Goal: Navigation & Orientation: Find specific page/section

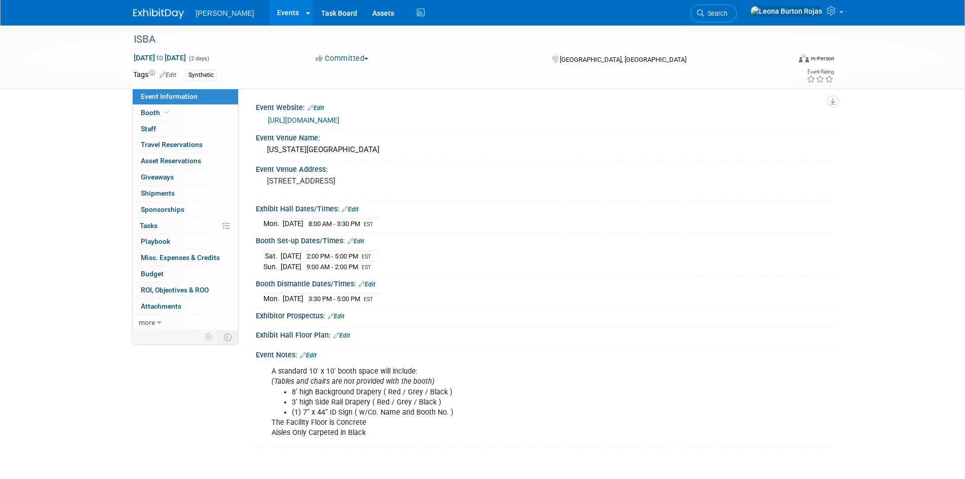
click at [172, 11] on img at bounding box center [158, 14] width 51 height 10
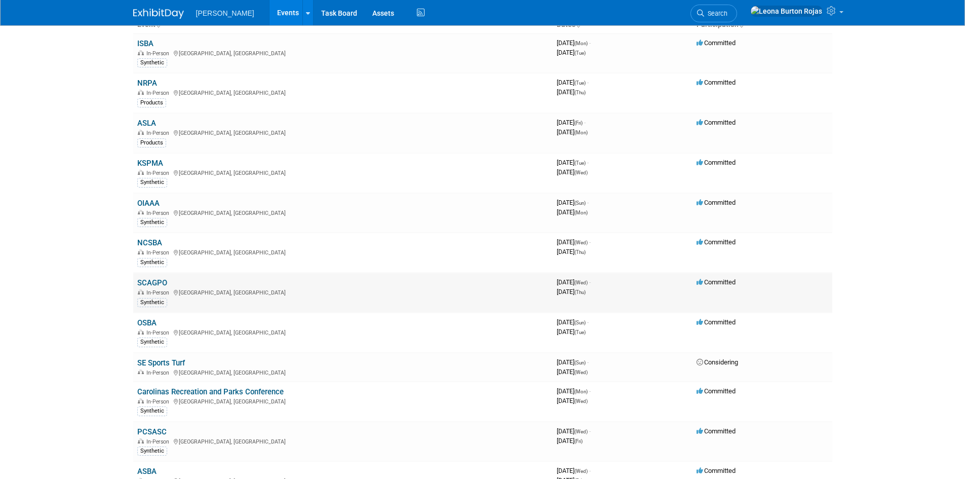
scroll to position [85, 0]
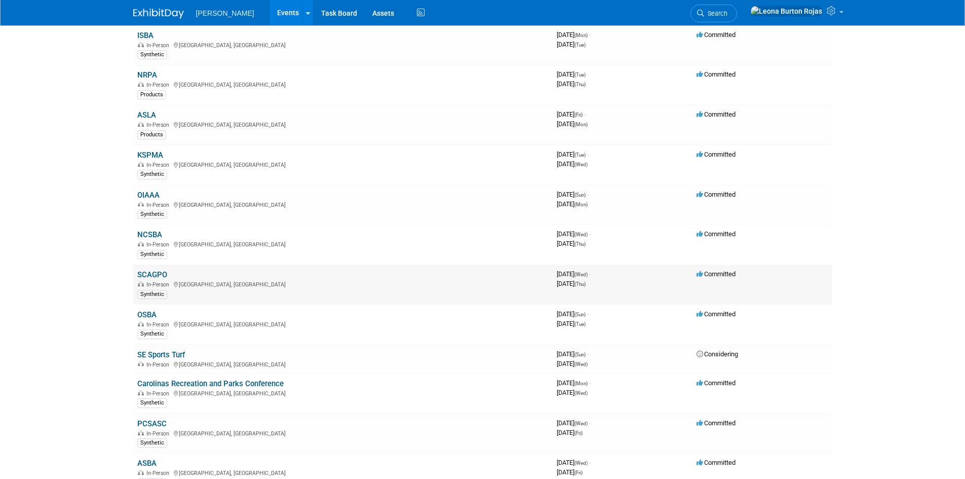
click at [287, 282] on div "In-Person North Charleston, SC" at bounding box center [342, 284] width 411 height 8
click at [152, 278] on link "SCAGPO" at bounding box center [152, 274] width 30 height 9
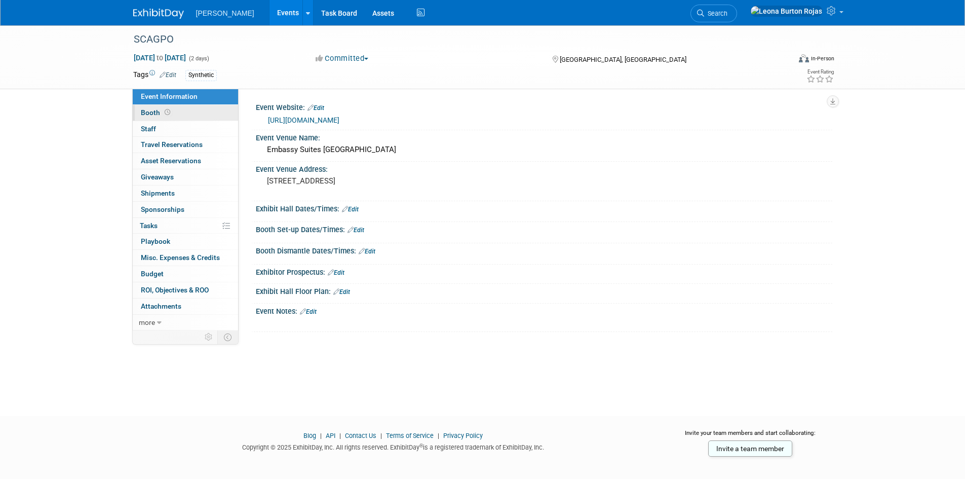
click at [179, 110] on link "Booth" at bounding box center [185, 113] width 105 height 16
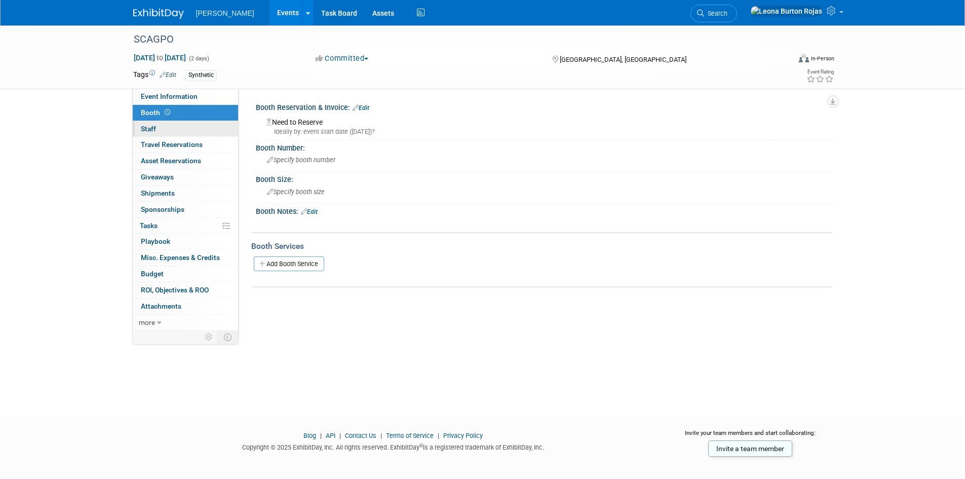
click at [178, 125] on link "0 Staff 0" at bounding box center [185, 129] width 105 height 16
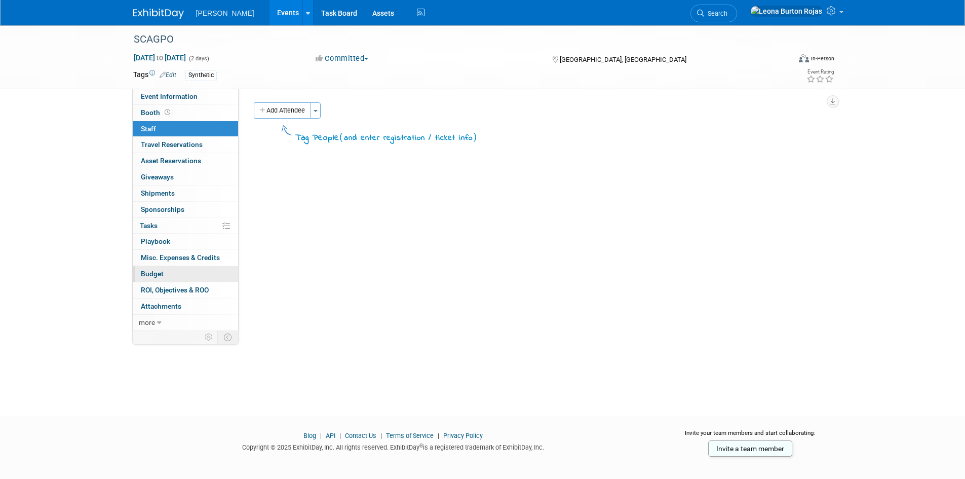
click at [176, 274] on link "Budget" at bounding box center [185, 274] width 105 height 16
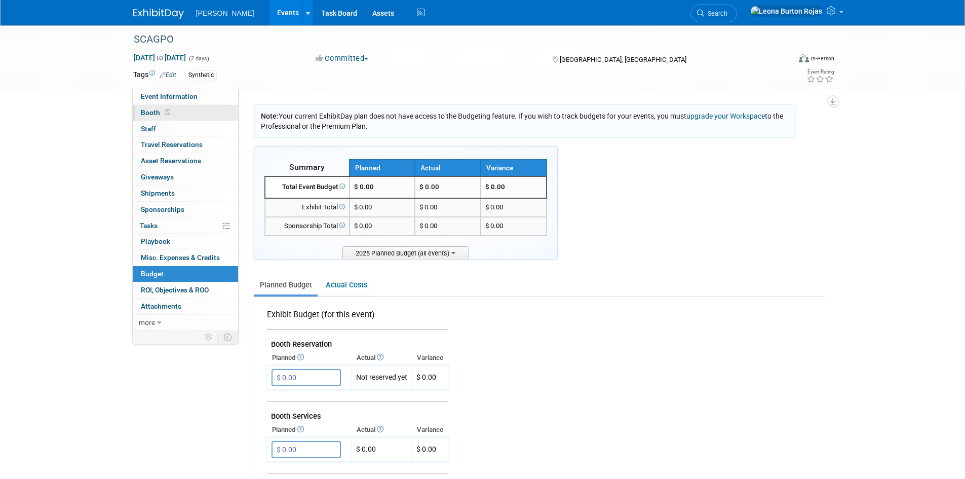
click at [199, 118] on link "Booth" at bounding box center [185, 113] width 105 height 16
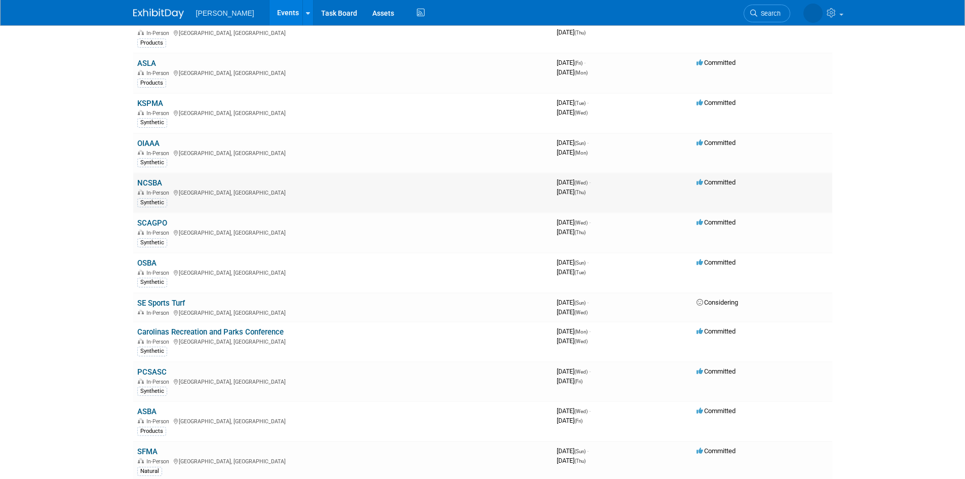
scroll to position [169, 0]
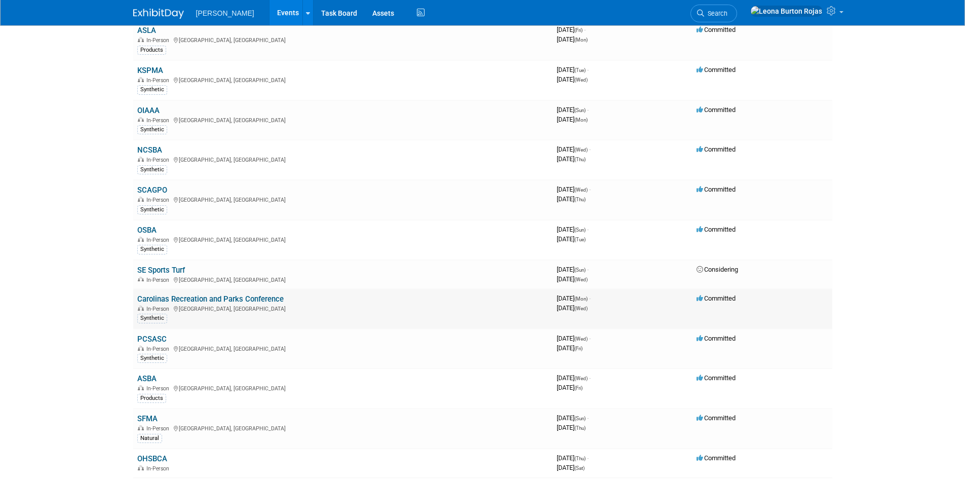
click at [186, 302] on link "Carolinas Recreation and Parks Conference" at bounding box center [210, 298] width 146 height 9
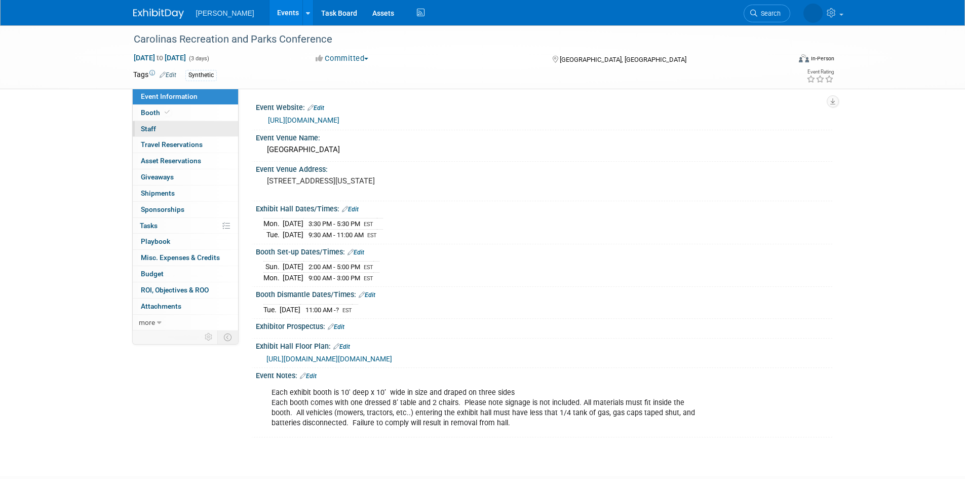
click at [156, 129] on link "0 Staff 0" at bounding box center [185, 129] width 105 height 16
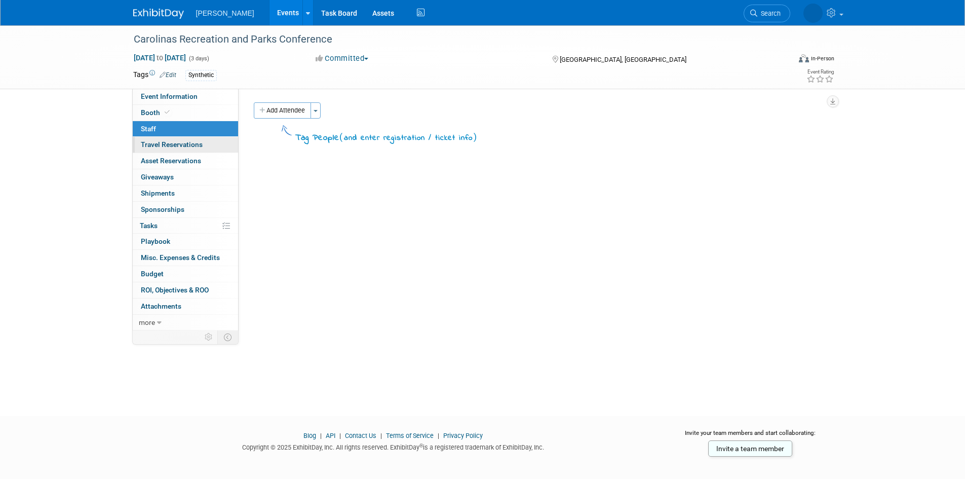
click at [159, 144] on span "Travel Reservations 0" at bounding box center [172, 144] width 62 height 8
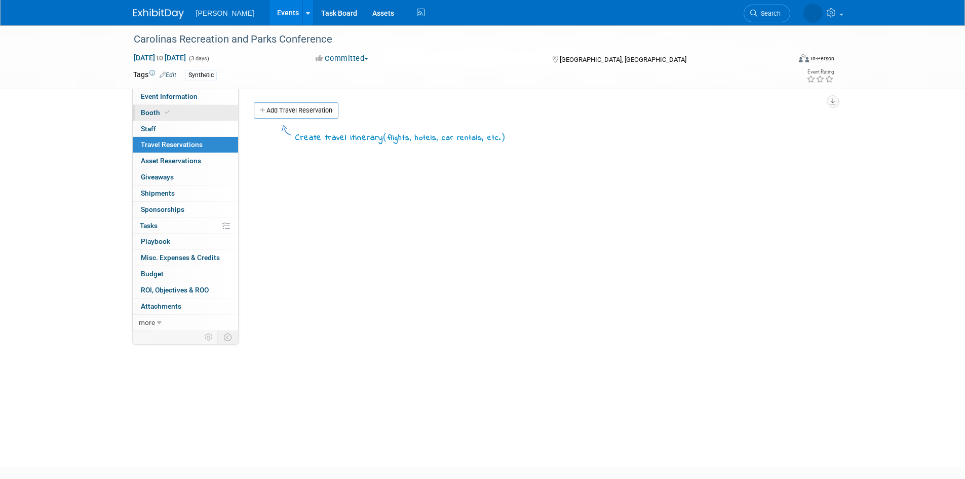
click at [167, 119] on link "Booth" at bounding box center [185, 113] width 105 height 16
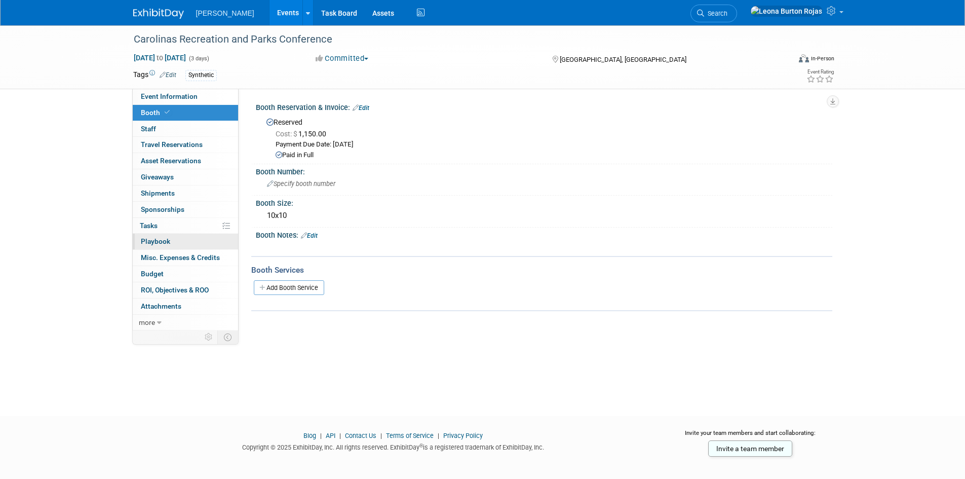
drag, startPoint x: 157, startPoint y: 272, endPoint x: 159, endPoint y: 246, distance: 26.0
click at [157, 272] on span "Budget" at bounding box center [152, 273] width 23 height 8
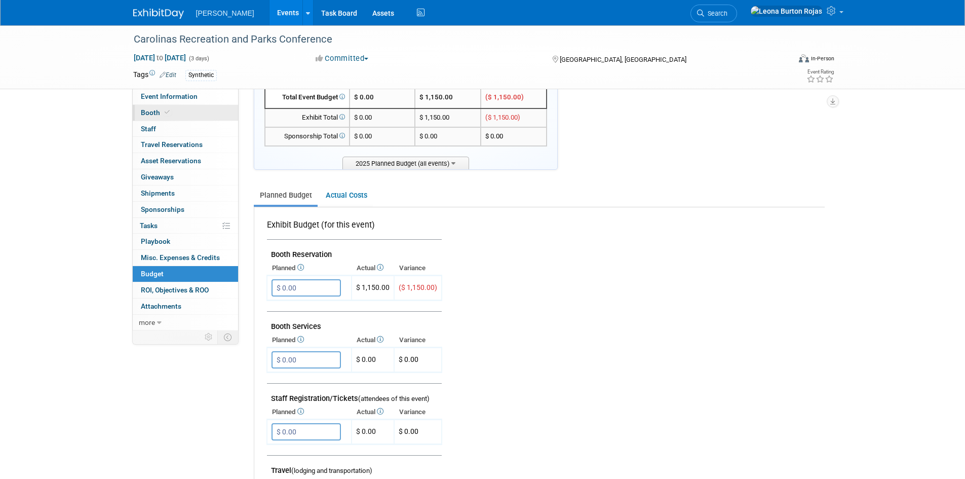
scroll to position [85, 0]
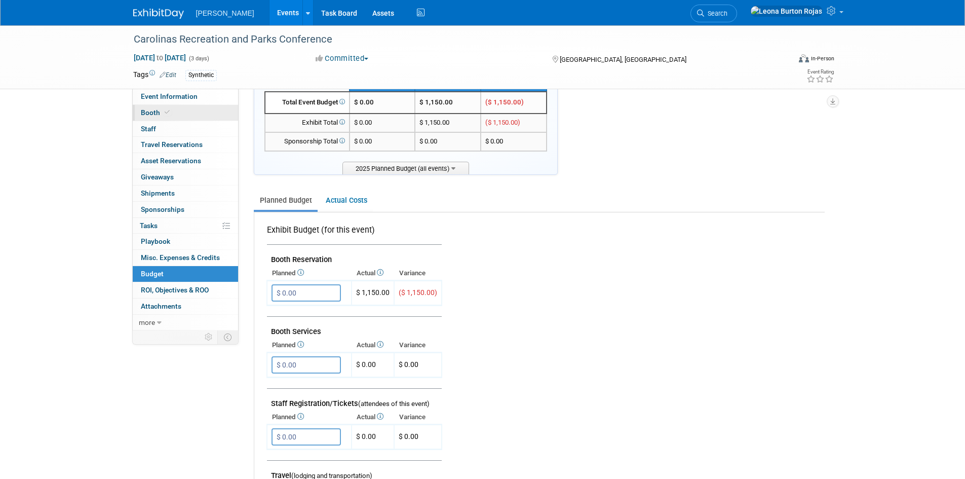
click at [153, 120] on link "Booth" at bounding box center [185, 113] width 105 height 16
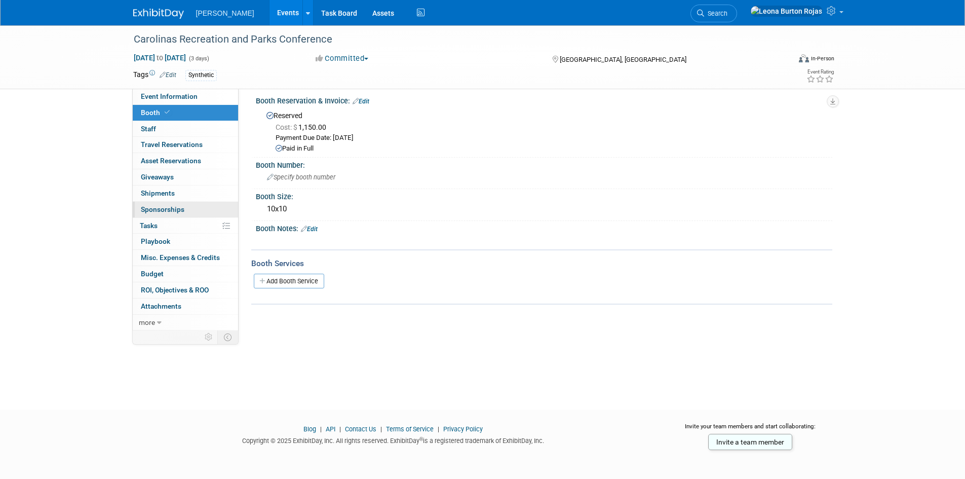
scroll to position [8, 0]
click at [161, 128] on link "0 Staff 0" at bounding box center [185, 129] width 105 height 16
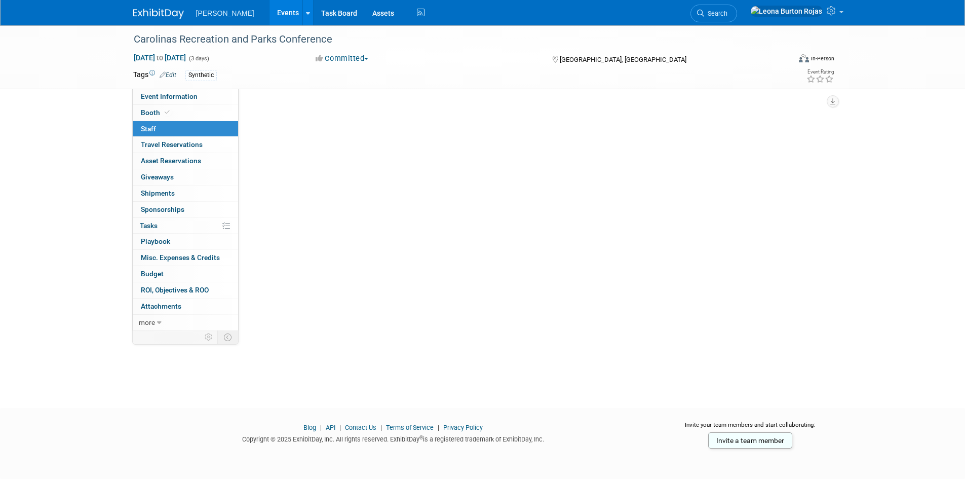
scroll to position [0, 0]
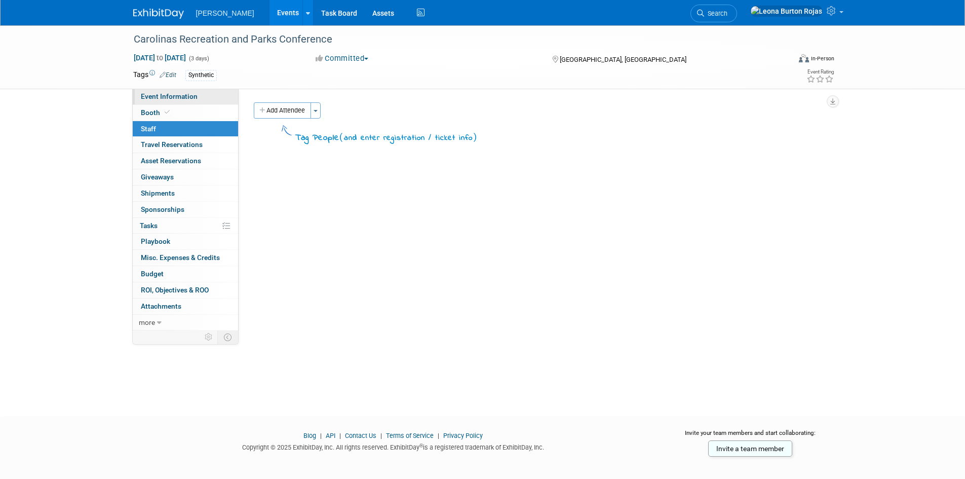
click at [172, 96] on span "Event Information" at bounding box center [169, 96] width 57 height 8
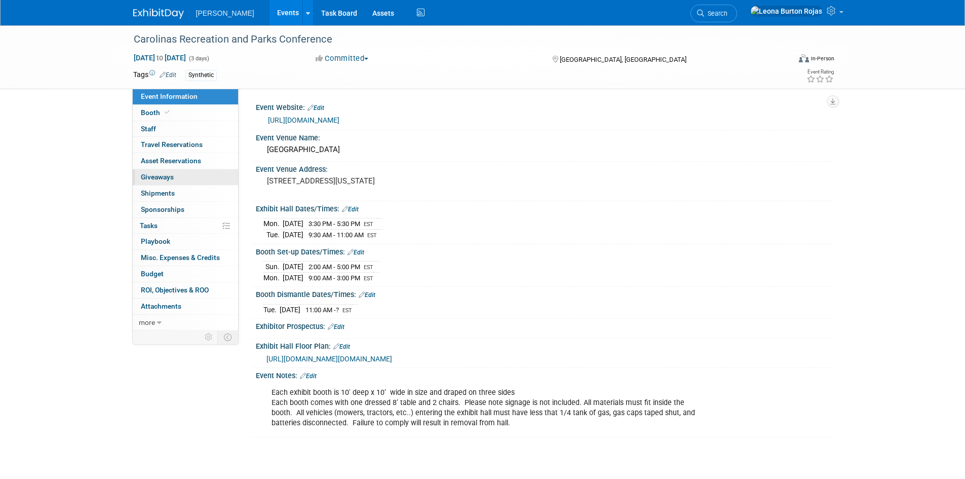
click at [172, 175] on span "Giveaways 0" at bounding box center [157, 177] width 33 height 8
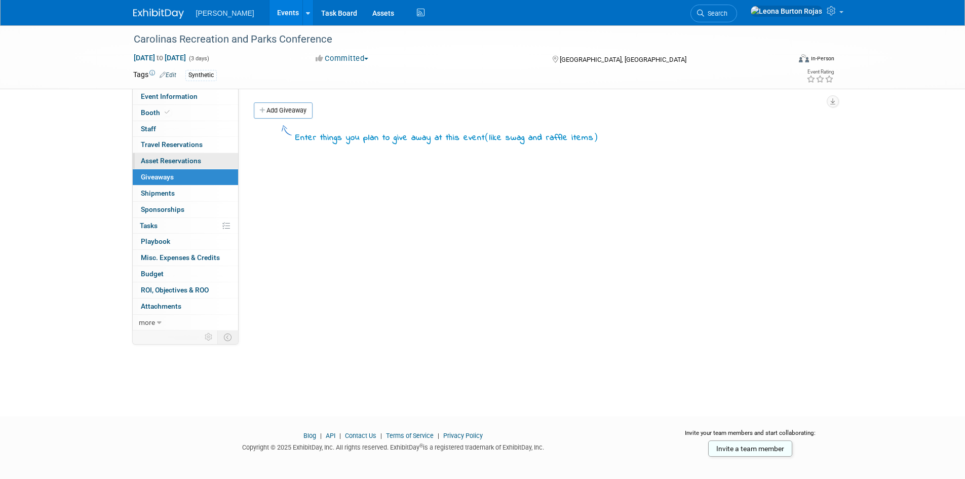
click at [177, 162] on span "Asset Reservations 0" at bounding box center [171, 161] width 60 height 8
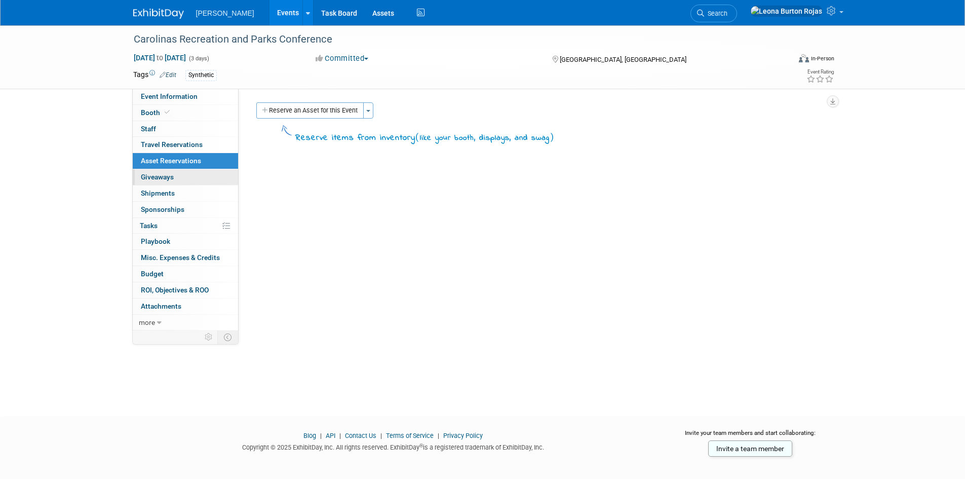
click at [183, 184] on link "0 Giveaways 0" at bounding box center [185, 177] width 105 height 16
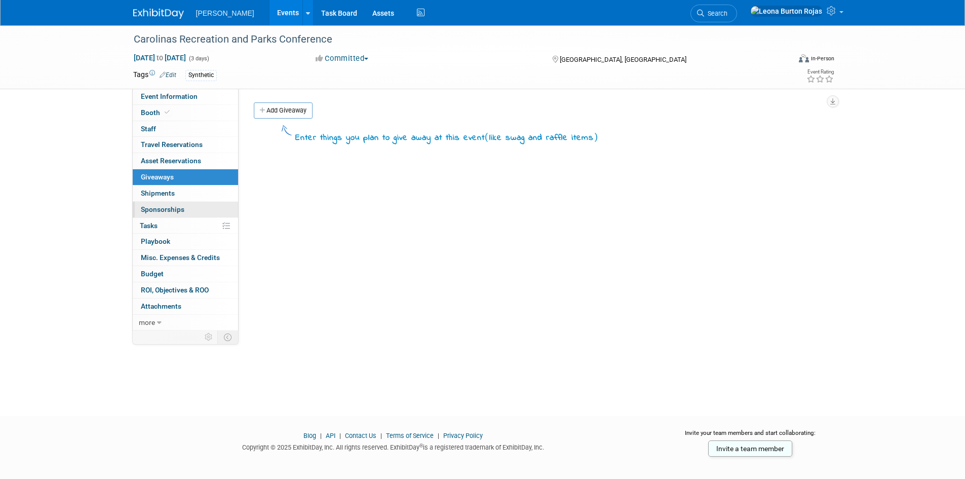
click at [179, 204] on link "0 Sponsorships 0" at bounding box center [185, 210] width 105 height 16
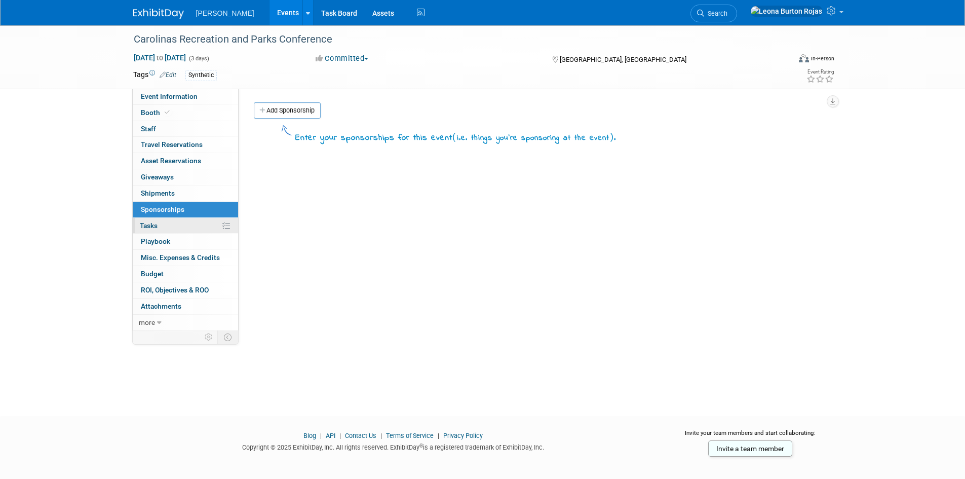
click at [179, 225] on link "0% Tasks 0%" at bounding box center [185, 226] width 105 height 16
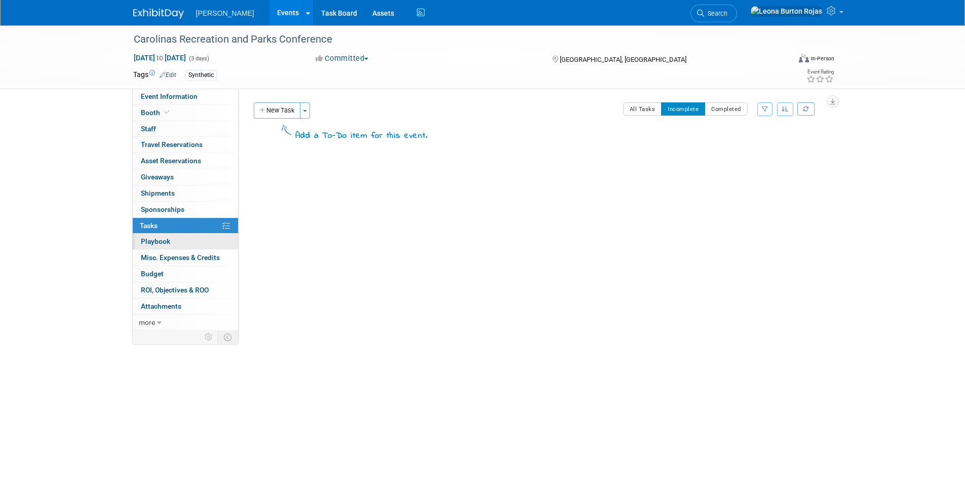
click at [182, 246] on link "0 Playbook 0" at bounding box center [185, 241] width 105 height 16
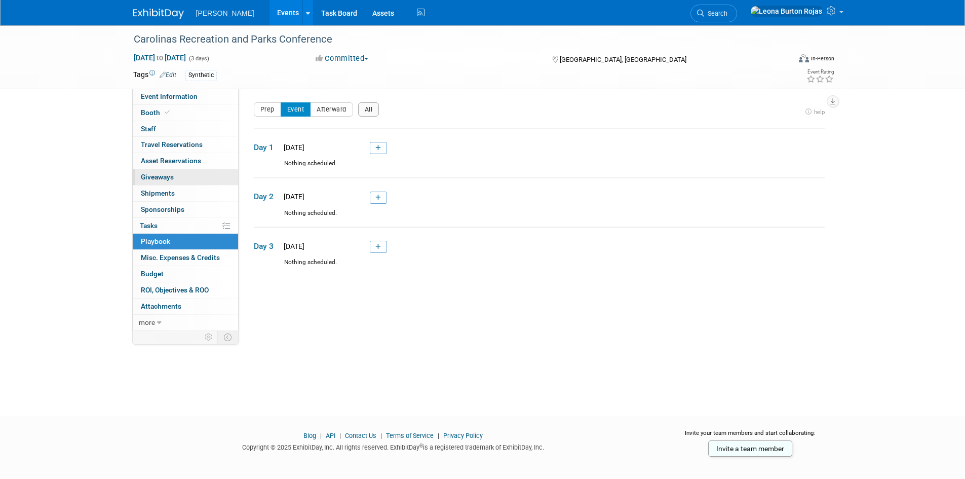
click at [176, 176] on link "0 Giveaways 0" at bounding box center [185, 177] width 105 height 16
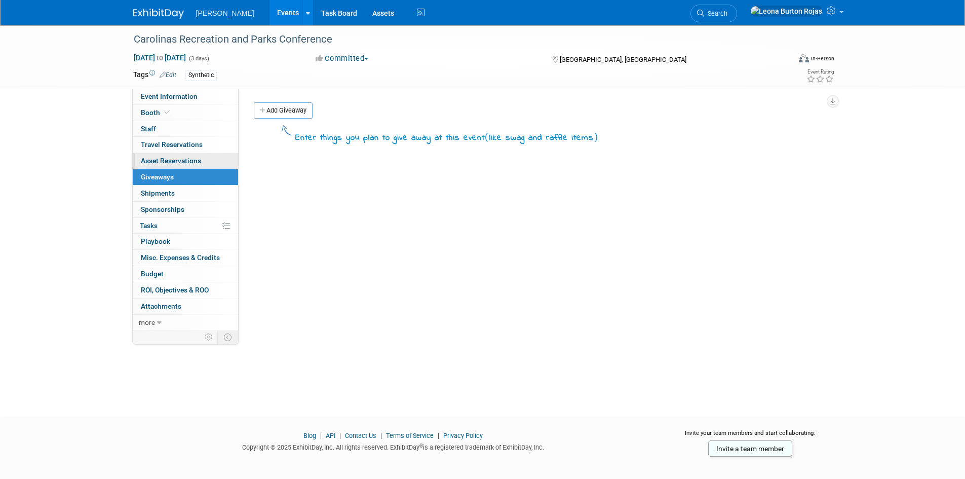
click at [192, 156] on link "0 Asset Reservations 0" at bounding box center [185, 161] width 105 height 16
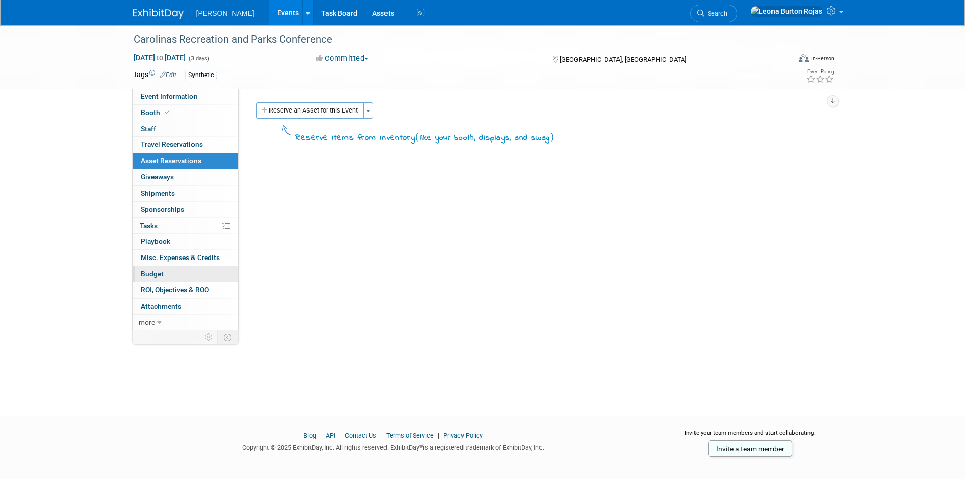
click at [183, 271] on link "Budget" at bounding box center [185, 274] width 105 height 16
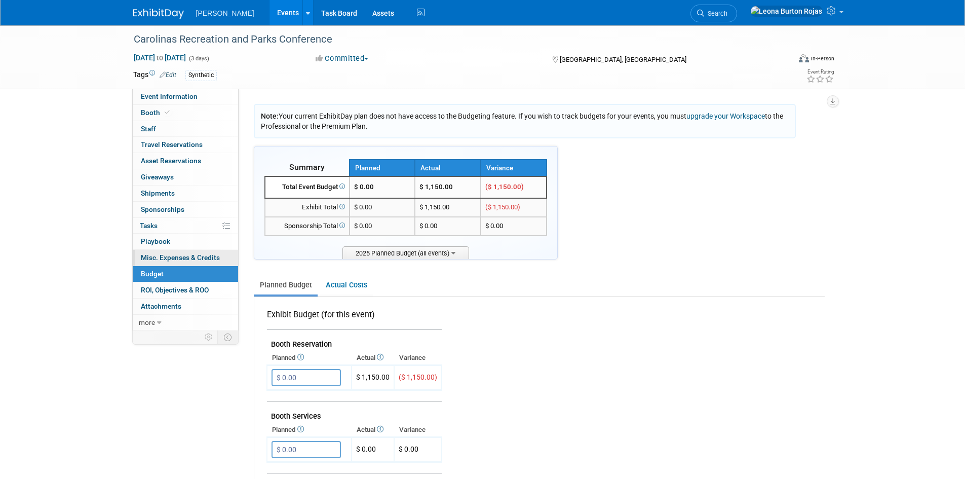
click at [202, 262] on link "0 Misc. Expenses & Credits 0" at bounding box center [185, 258] width 105 height 16
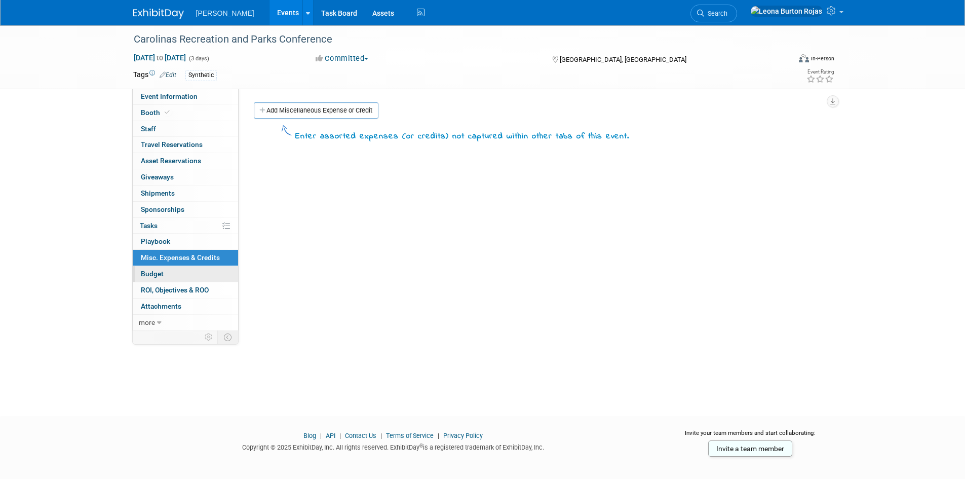
click at [206, 277] on link "Budget" at bounding box center [185, 274] width 105 height 16
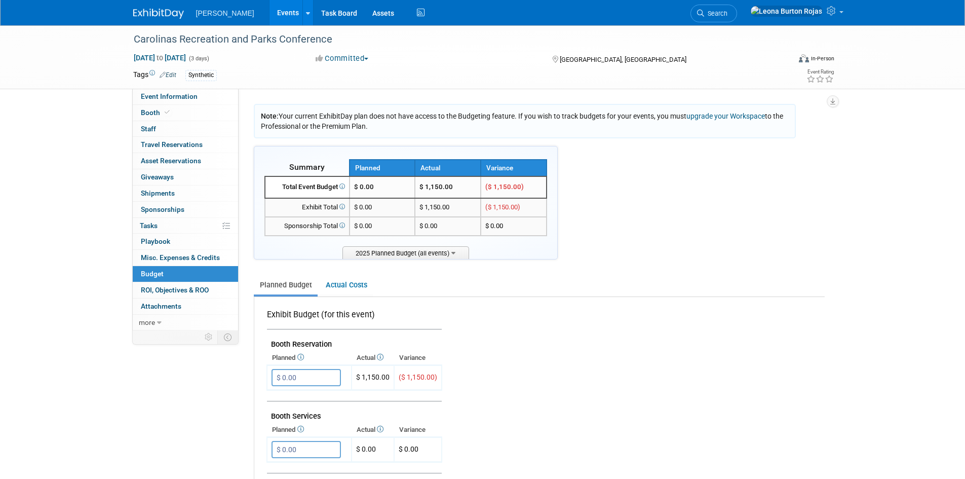
drag, startPoint x: 476, startPoint y: 342, endPoint x: 495, endPoint y: 328, distance: 23.2
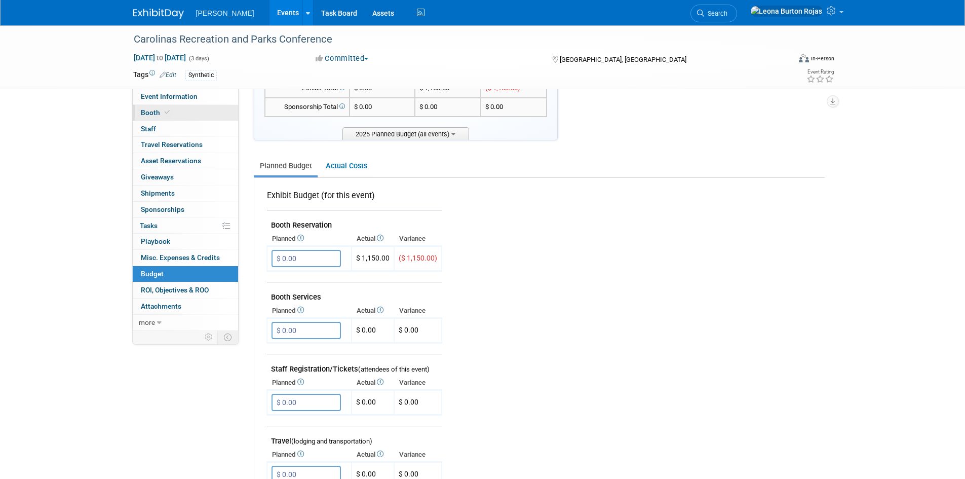
scroll to position [118, 0]
click at [157, 105] on link "Booth" at bounding box center [185, 113] width 105 height 16
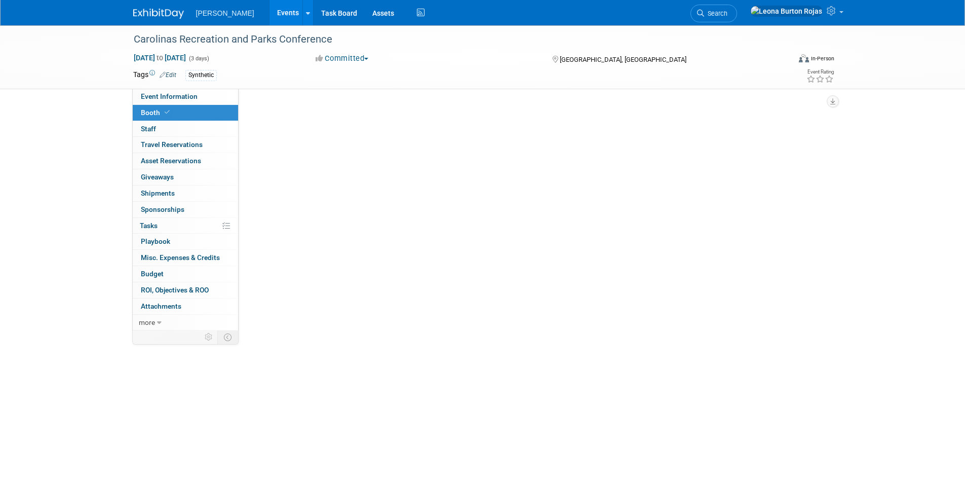
scroll to position [0, 0]
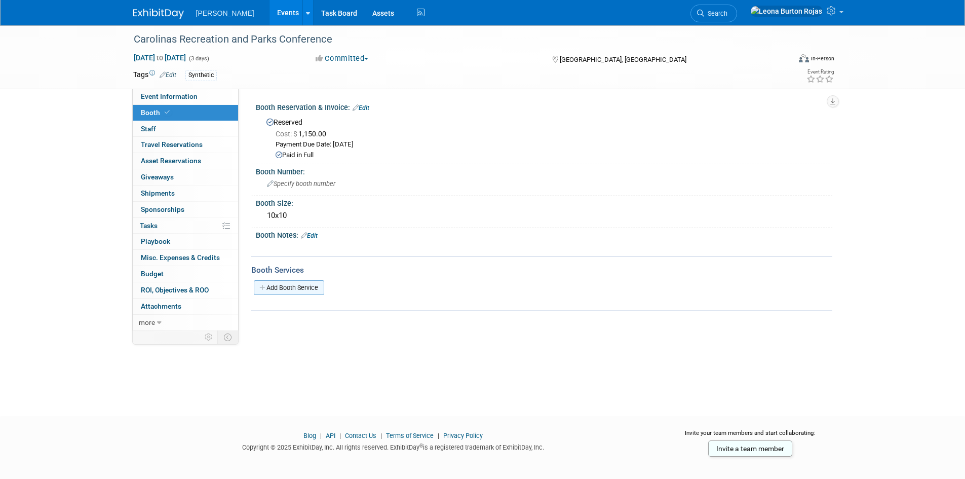
click at [309, 286] on link "Add Booth Service" at bounding box center [289, 287] width 70 height 15
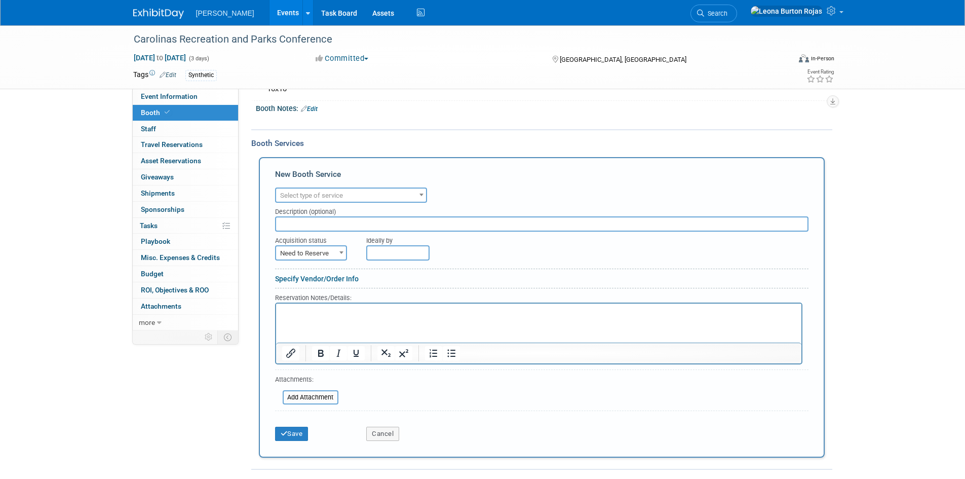
scroll to position [126, 0]
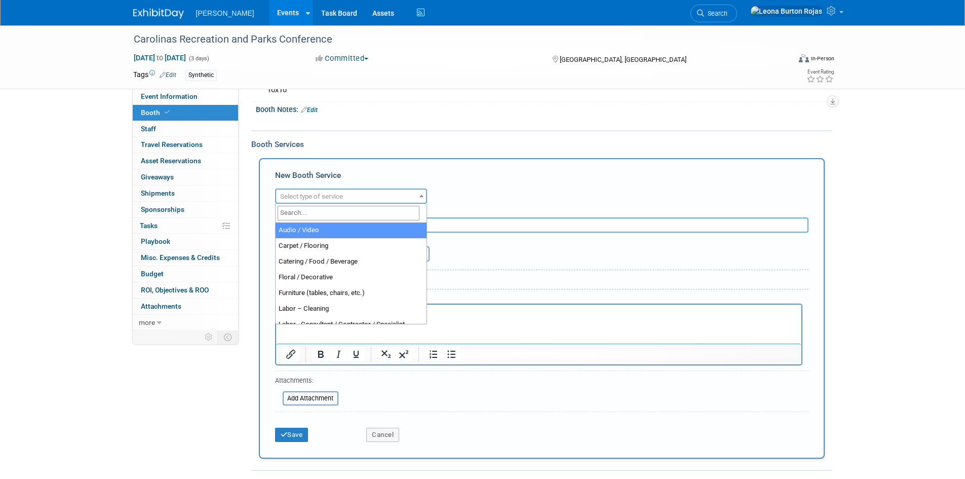
click at [348, 202] on span "Select type of service" at bounding box center [351, 196] width 150 height 14
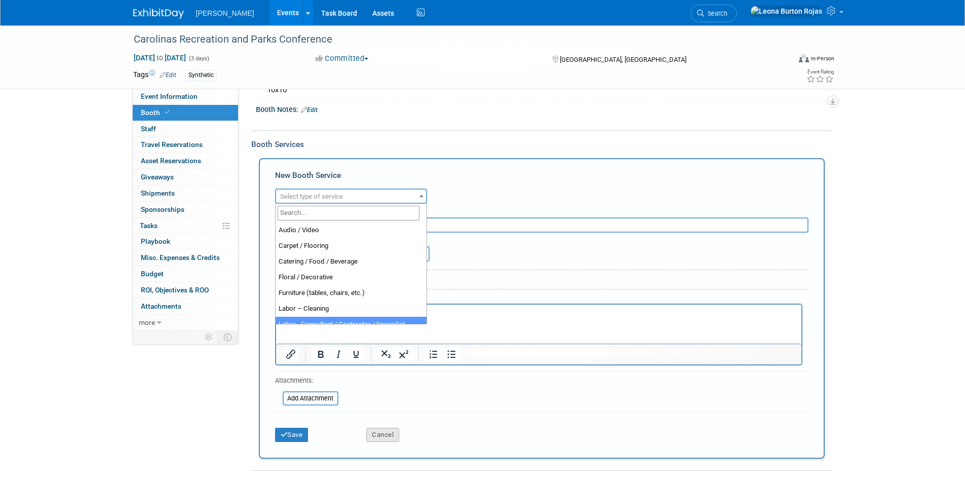
click at [382, 439] on button "Cancel" at bounding box center [382, 434] width 33 height 14
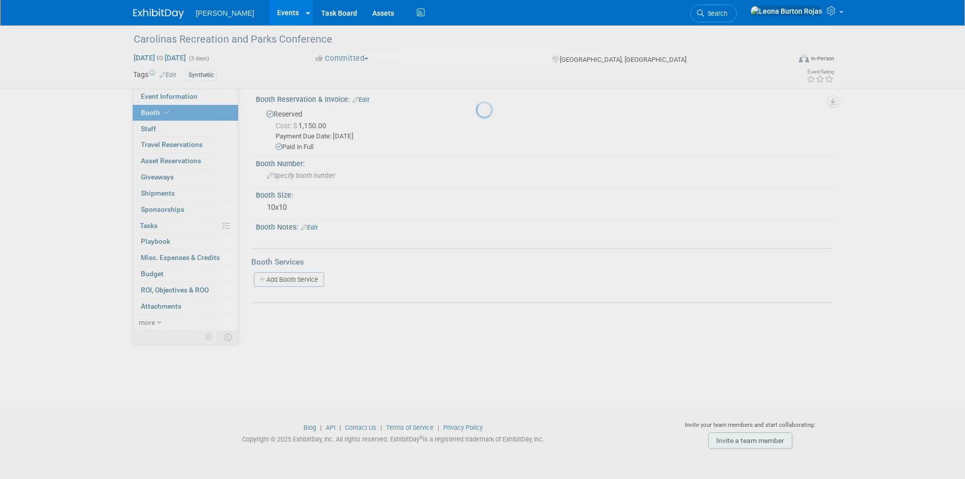
scroll to position [8, 0]
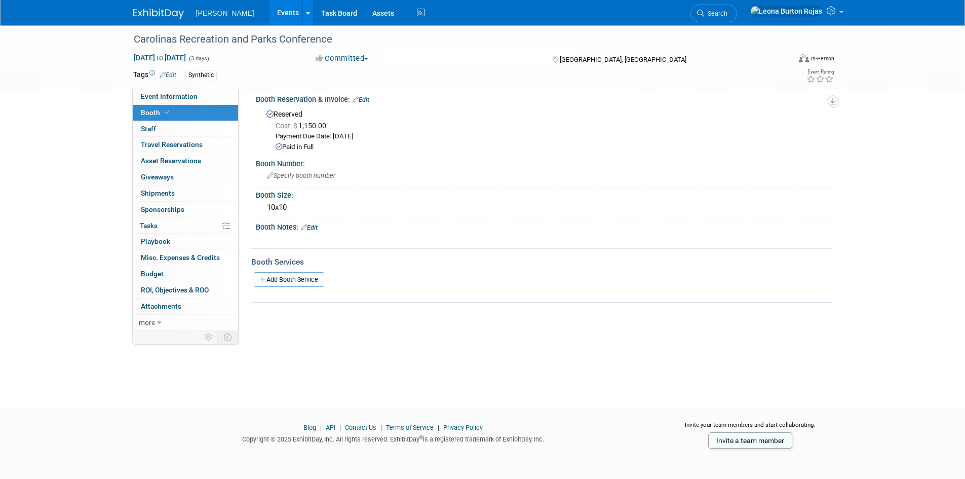
click at [206, 10] on span "[PERSON_NAME]" at bounding box center [225, 13] width 58 height 8
click at [205, 16] on span "[PERSON_NAME]" at bounding box center [225, 13] width 58 height 8
click at [180, 15] on img at bounding box center [158, 14] width 51 height 10
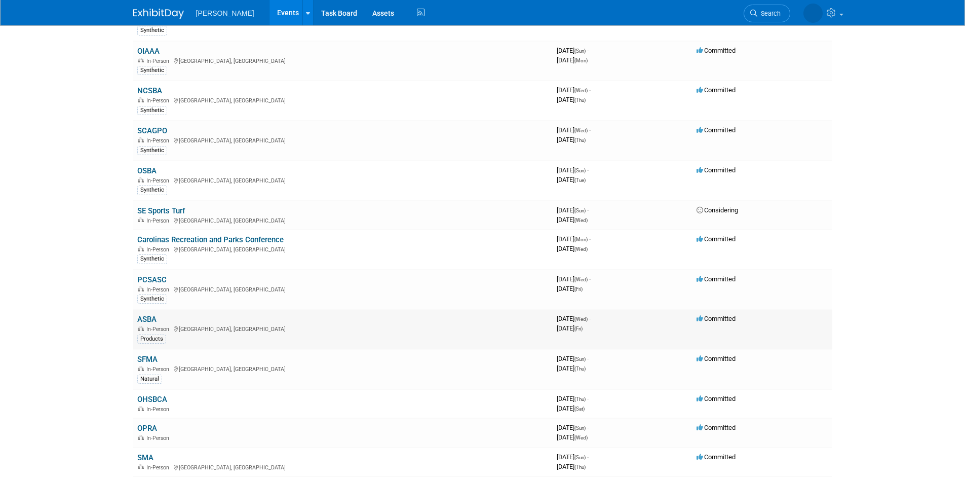
scroll to position [237, 0]
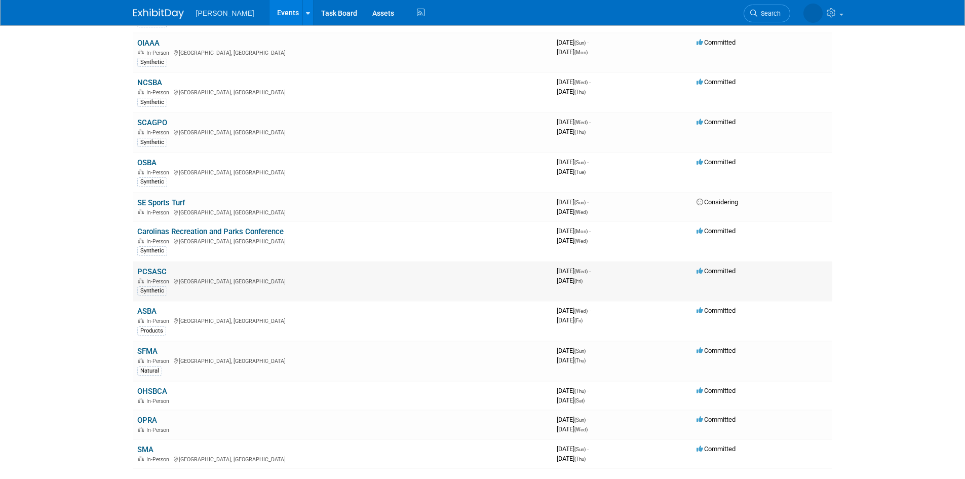
click at [164, 269] on link "PCSASC" at bounding box center [151, 271] width 29 height 9
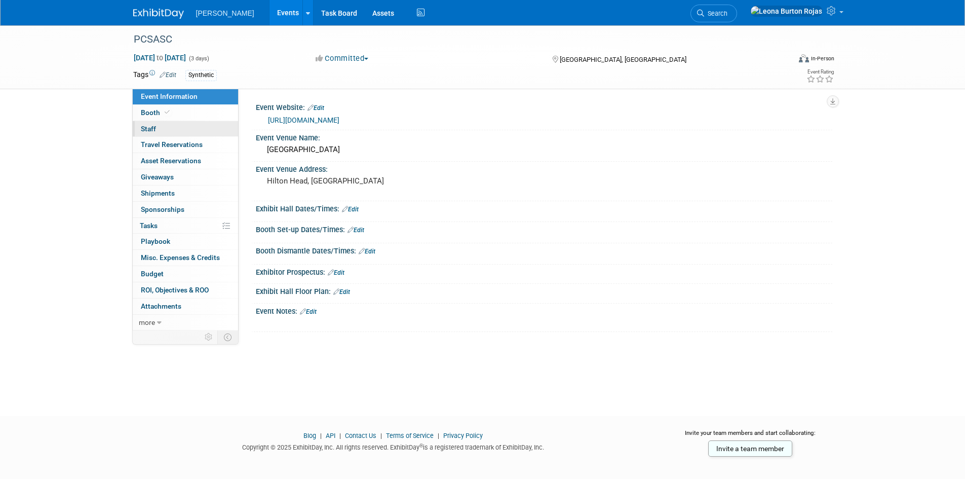
click at [187, 121] on link "0 Staff 0" at bounding box center [185, 129] width 105 height 16
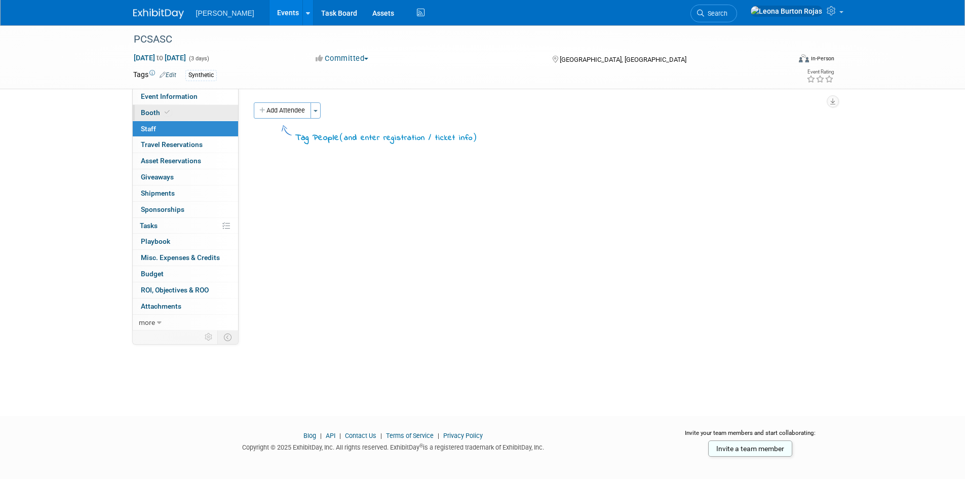
click at [187, 108] on link "Booth" at bounding box center [185, 113] width 105 height 16
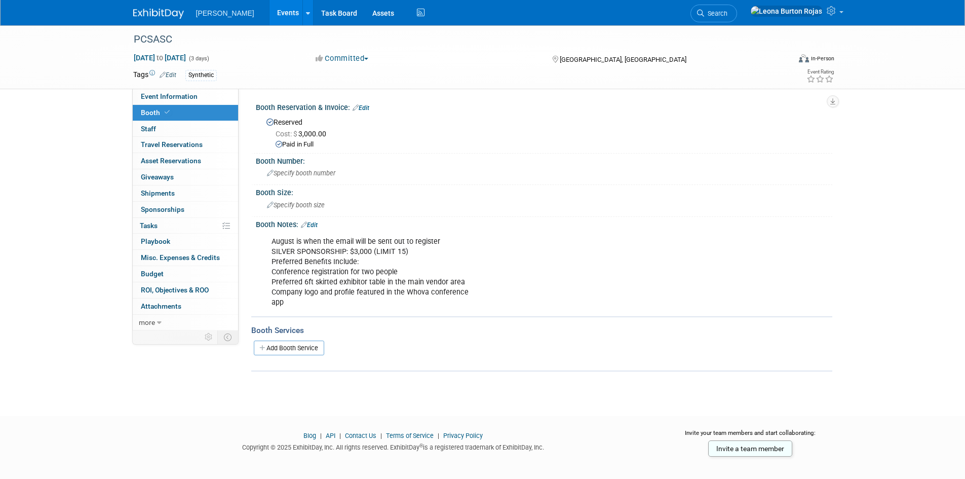
drag, startPoint x: 901, startPoint y: 224, endPoint x: 955, endPoint y: 208, distance: 56.2
click at [900, 224] on div "PCSASC [DATE] to [DATE] (3 days) [DATE] to [DATE] Committed Committed Consideri…" at bounding box center [482, 211] width 965 height 372
click at [202, 6] on li "[PERSON_NAME]" at bounding box center [232, 9] width 73 height 15
click at [161, 18] on img at bounding box center [158, 14] width 51 height 10
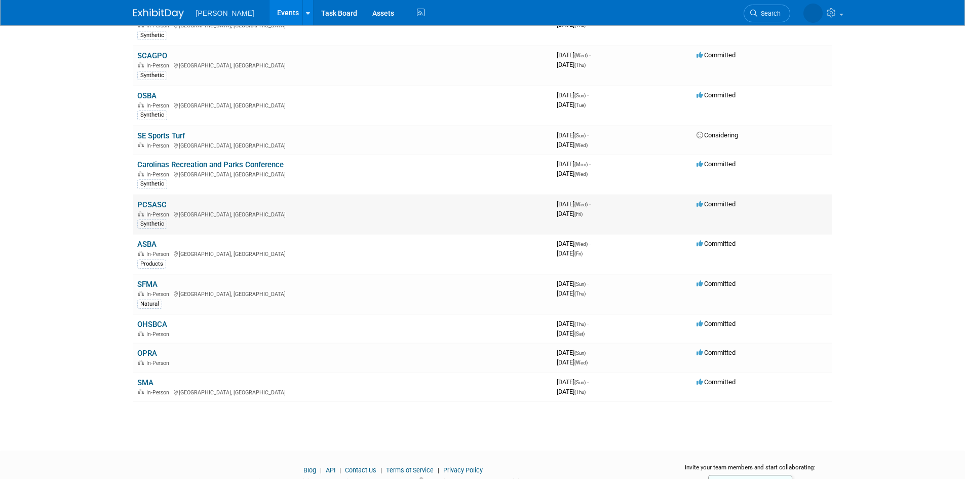
scroll to position [304, 0]
